Goal: Information Seeking & Learning: Learn about a topic

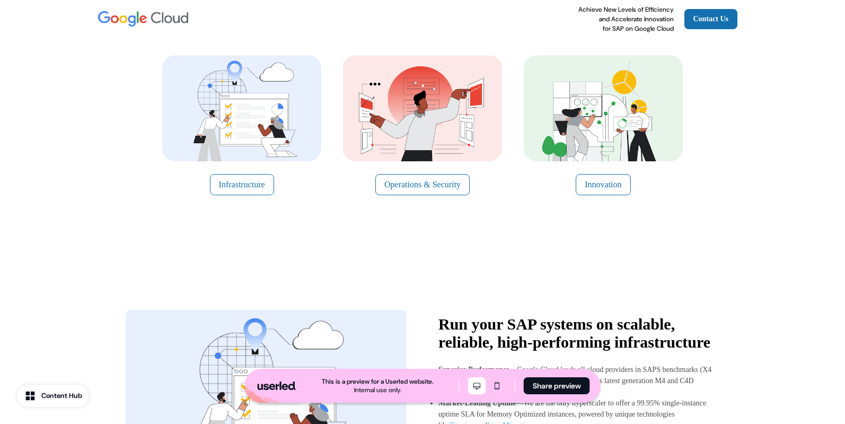
scroll to position [174, 0]
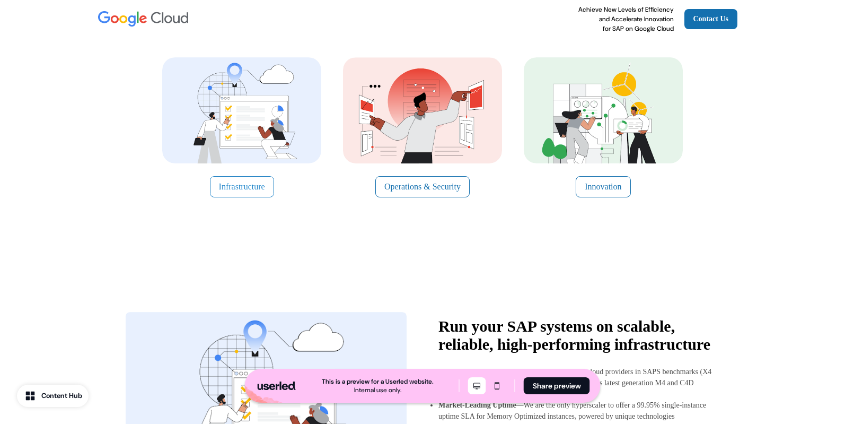
click at [231, 189] on button "Infrastructure" at bounding box center [242, 186] width 64 height 21
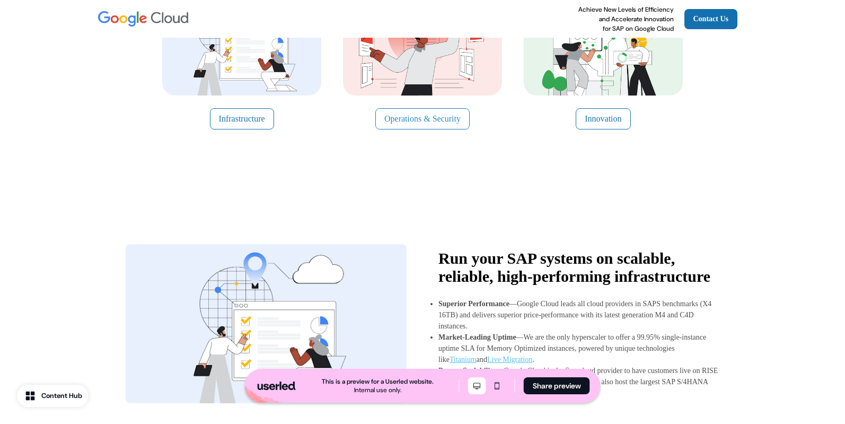
click at [460, 121] on button "Operations & Security" at bounding box center [422, 118] width 94 height 21
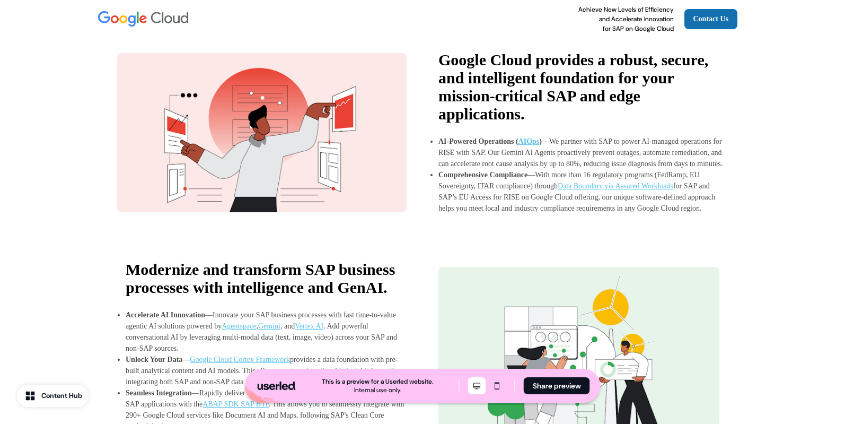
scroll to position [856, 0]
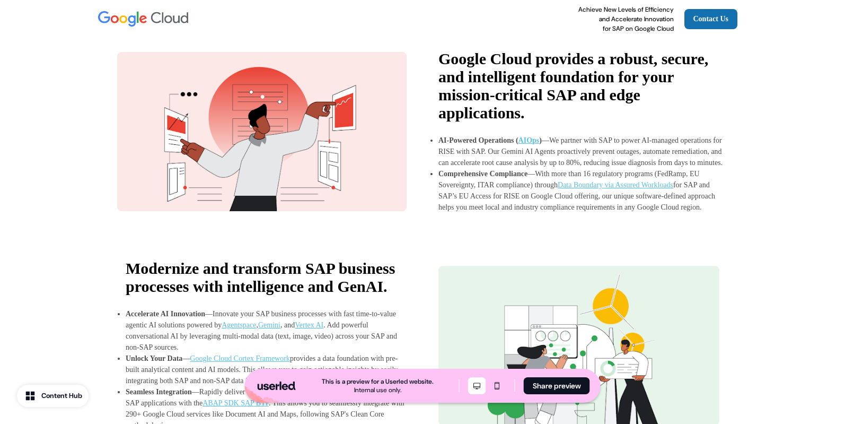
click at [532, 144] on strong "AIOps" at bounding box center [528, 140] width 21 height 8
click at [599, 189] on span "Data Boundary via Assured Workloads" at bounding box center [616, 185] width 116 height 8
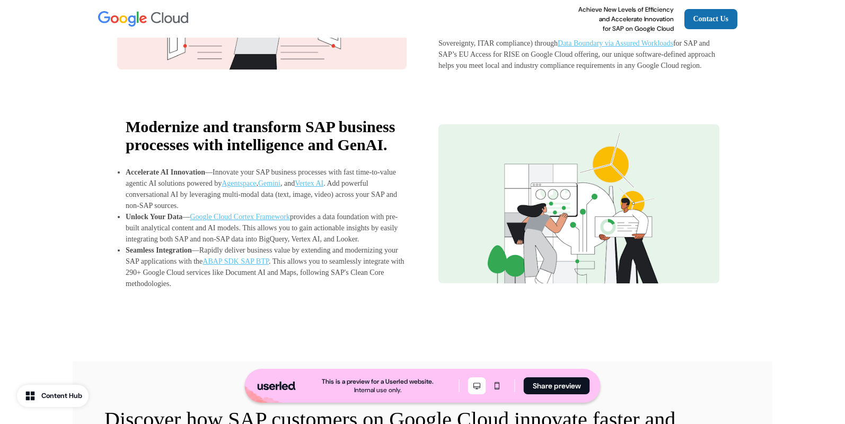
scroll to position [997, 0]
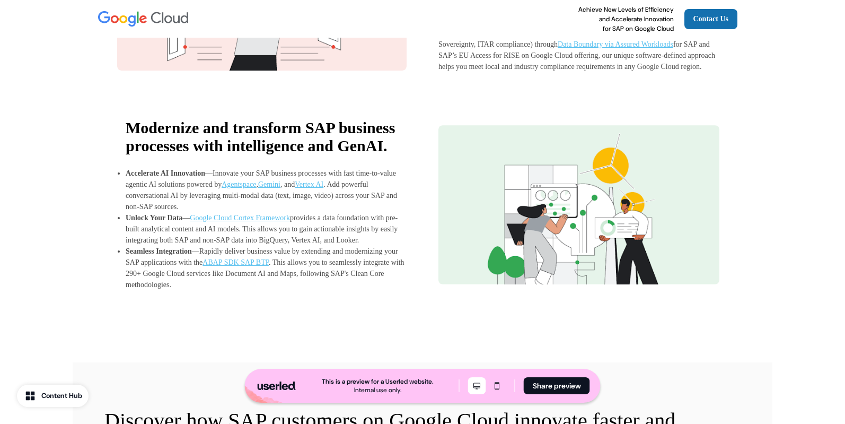
click at [243, 222] on span "Google Cloud Cortex Framework" at bounding box center [240, 218] width 100 height 8
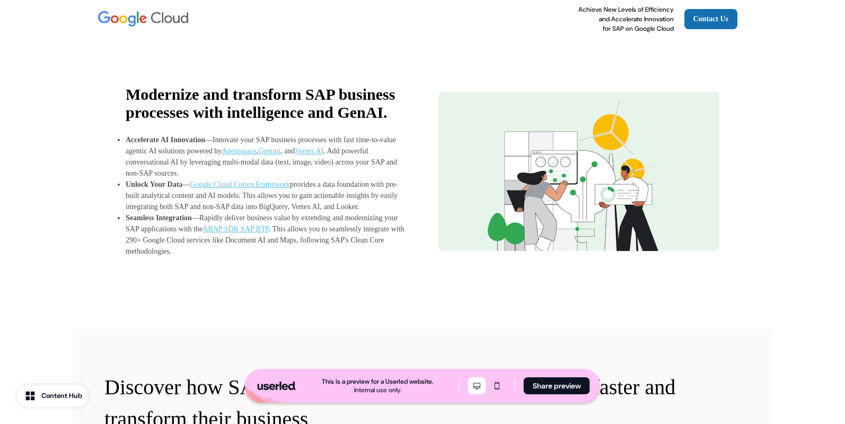
scroll to position [1035, 0]
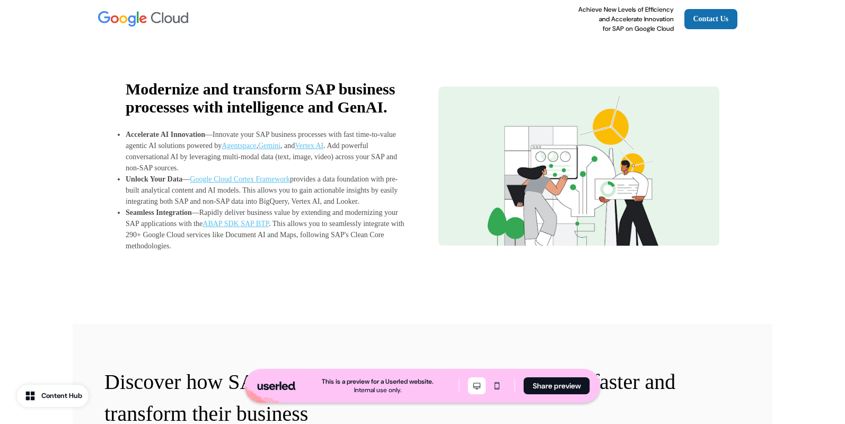
click at [269, 227] on span "ABAP SDK SAP BTP" at bounding box center [236, 223] width 66 height 8
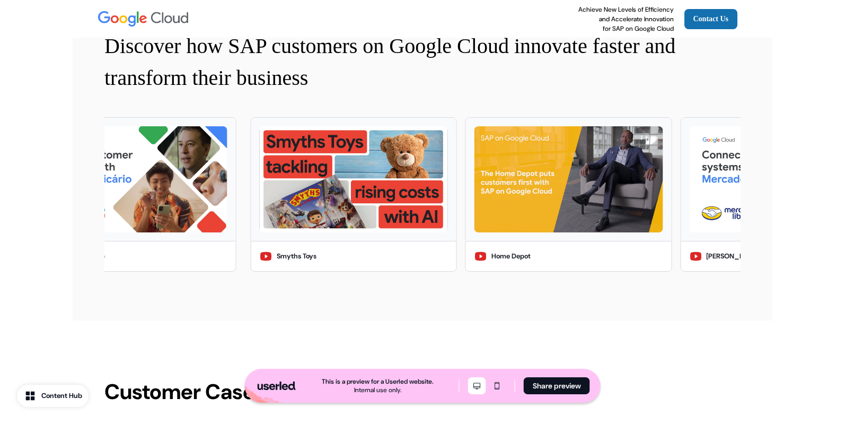
scroll to position [1389, 0]
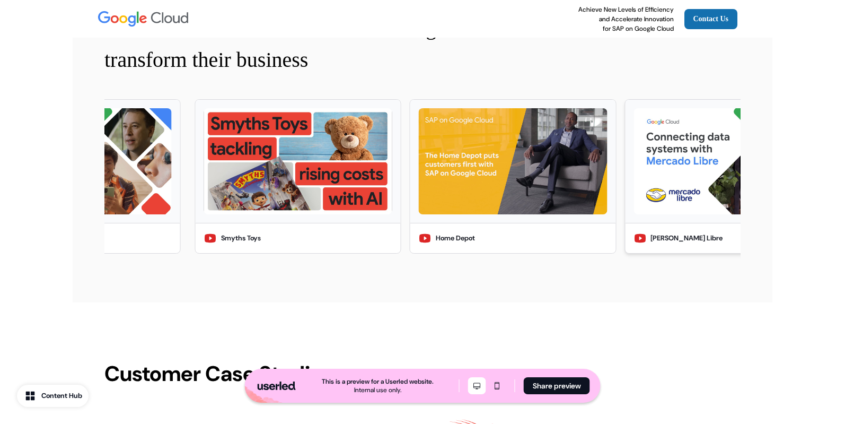
click at [644, 214] on img at bounding box center [728, 161] width 188 height 106
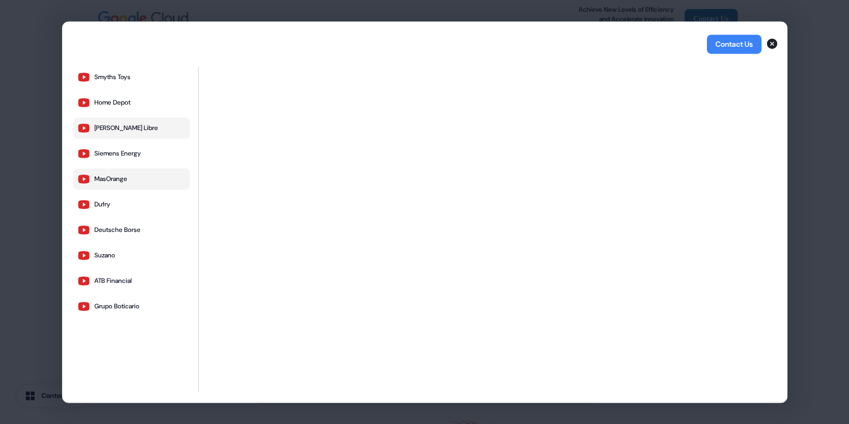
click at [104, 178] on div "MasOrange" at bounding box center [110, 178] width 33 height 8
click at [111, 210] on button "Dufry" at bounding box center [131, 204] width 117 height 21
click at [774, 42] on icon "button" at bounding box center [772, 43] width 11 height 11
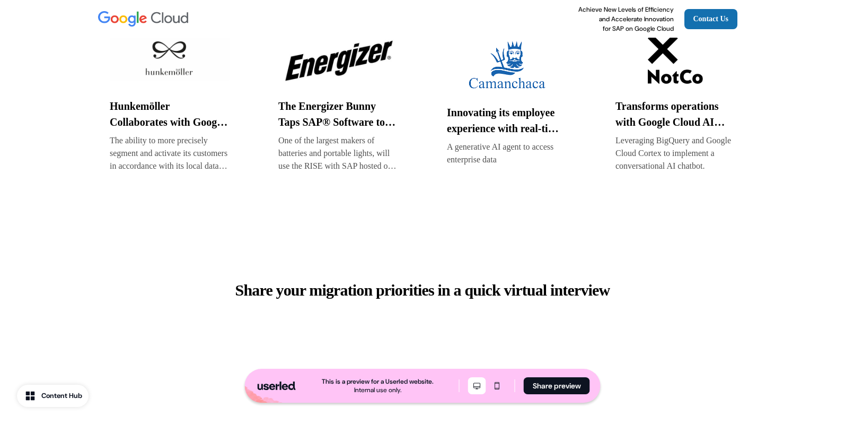
scroll to position [2106, 0]
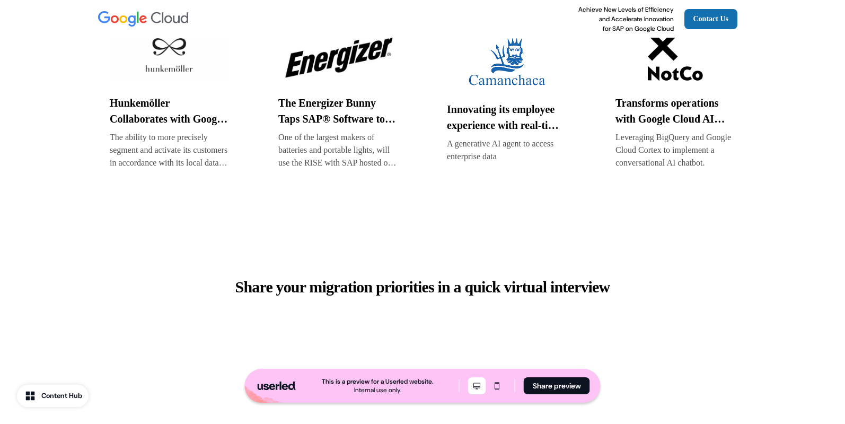
click at [663, 75] on img at bounding box center [675, 55] width 120 height 53
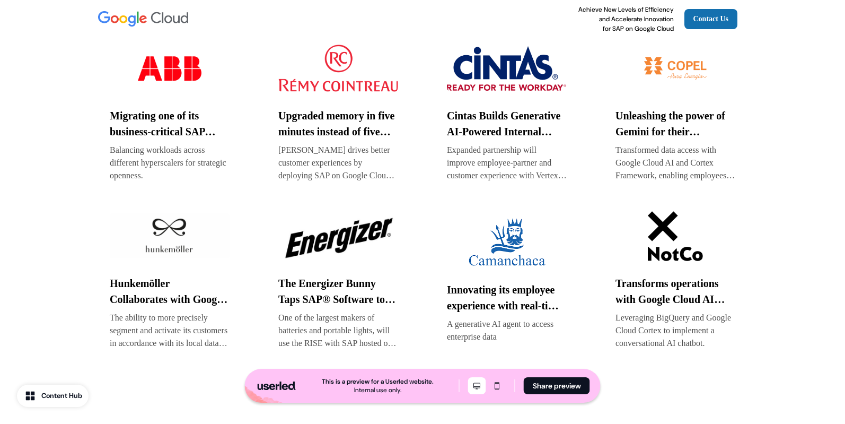
scroll to position [1918, 0]
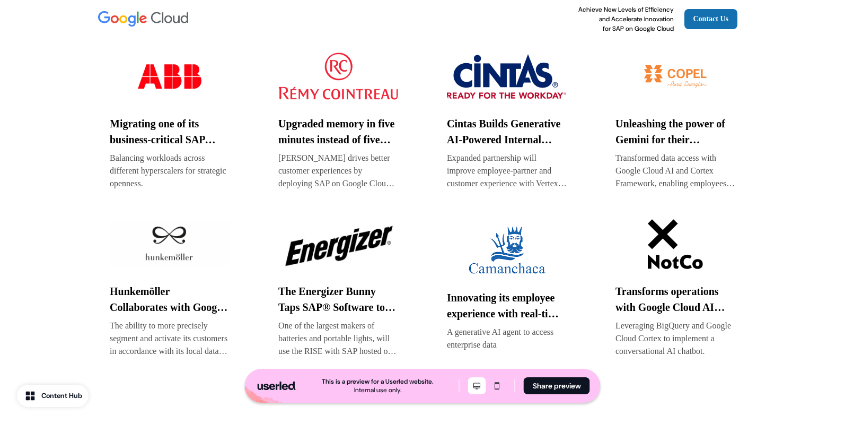
click at [175, 102] on img at bounding box center [170, 76] width 120 height 53
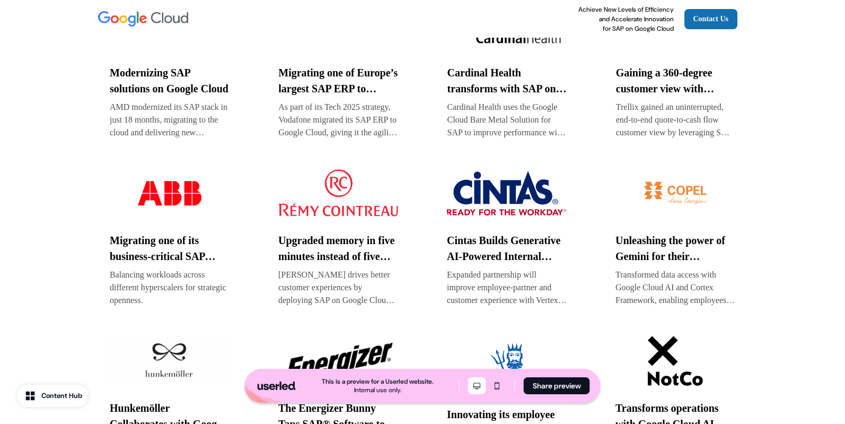
scroll to position [1796, 0]
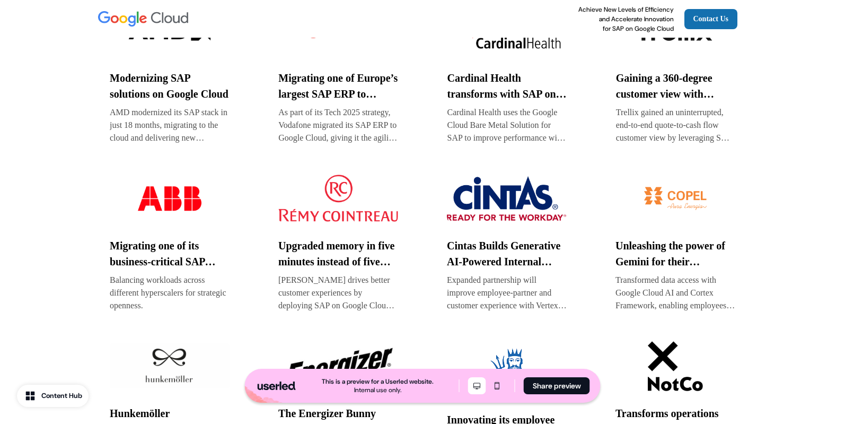
click at [341, 57] on img at bounding box center [337, 30] width 119 height 53
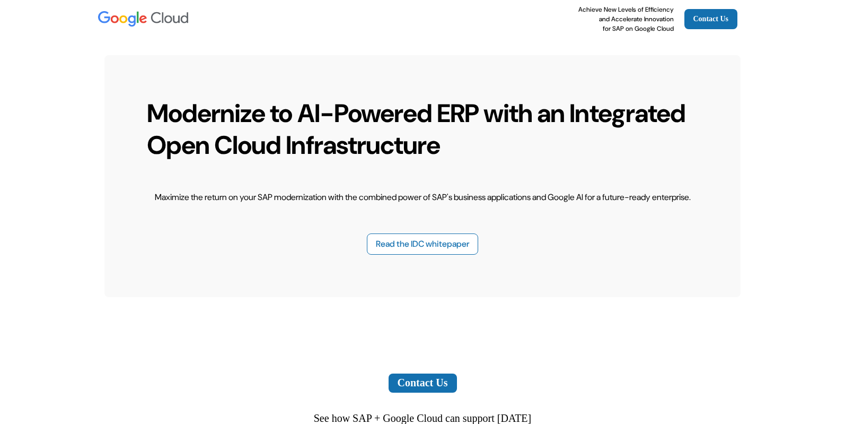
scroll to position [2881, 0]
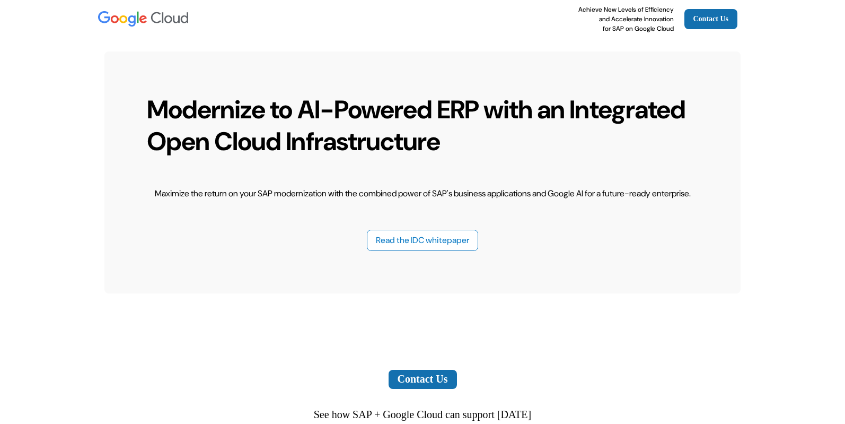
click at [386, 251] on button "Read the IDC whitepaper" at bounding box center [422, 240] width 111 height 21
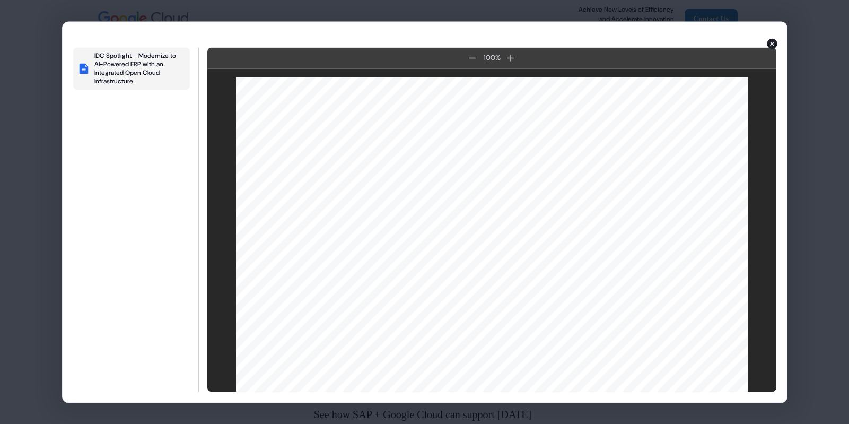
click at [770, 45] on icon "button" at bounding box center [772, 43] width 13 height 13
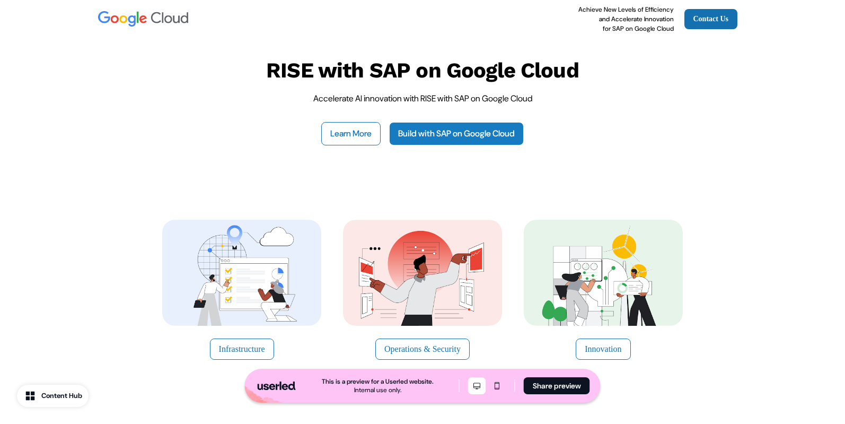
scroll to position [0, 0]
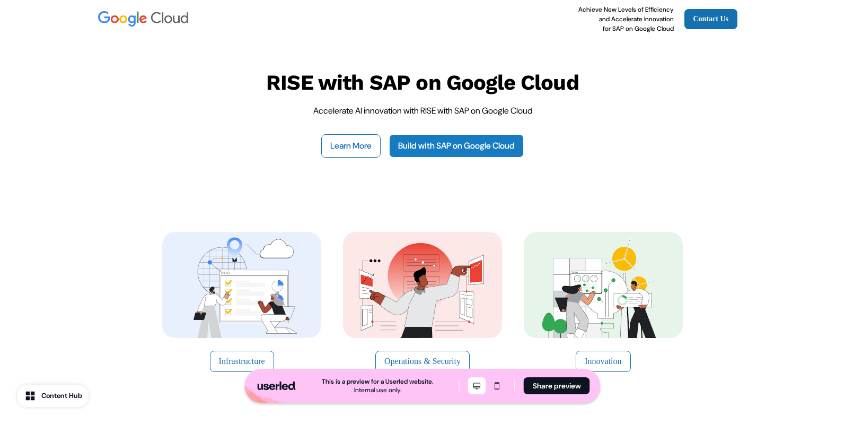
click at [456, 144] on link "Build with SAP on Google Cloud" at bounding box center [456, 145] width 135 height 23
click at [789, 217] on div "Infrastructure Operations & Security Innovation" at bounding box center [422, 301] width 845 height 225
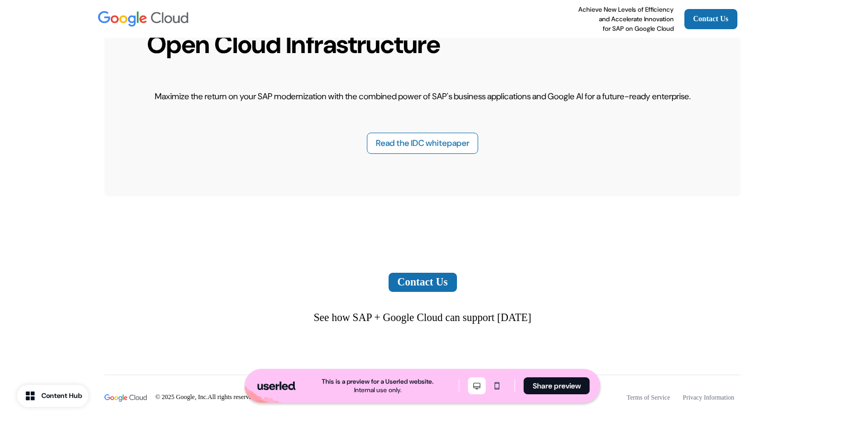
scroll to position [2978, 0]
